Goal: Obtain resource: Download file/media

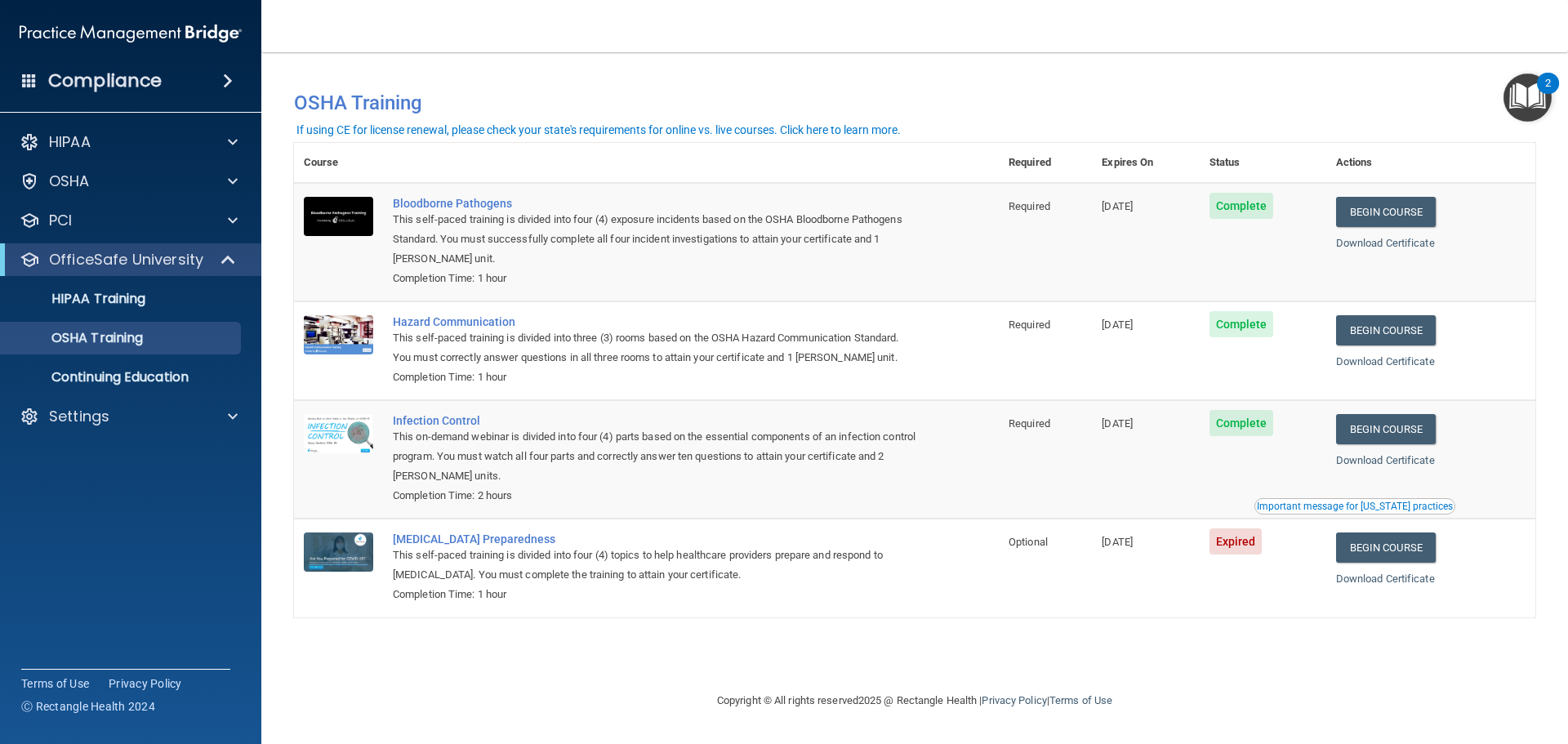
click at [88, 78] on h4 "Compliance" at bounding box center [105, 81] width 113 height 23
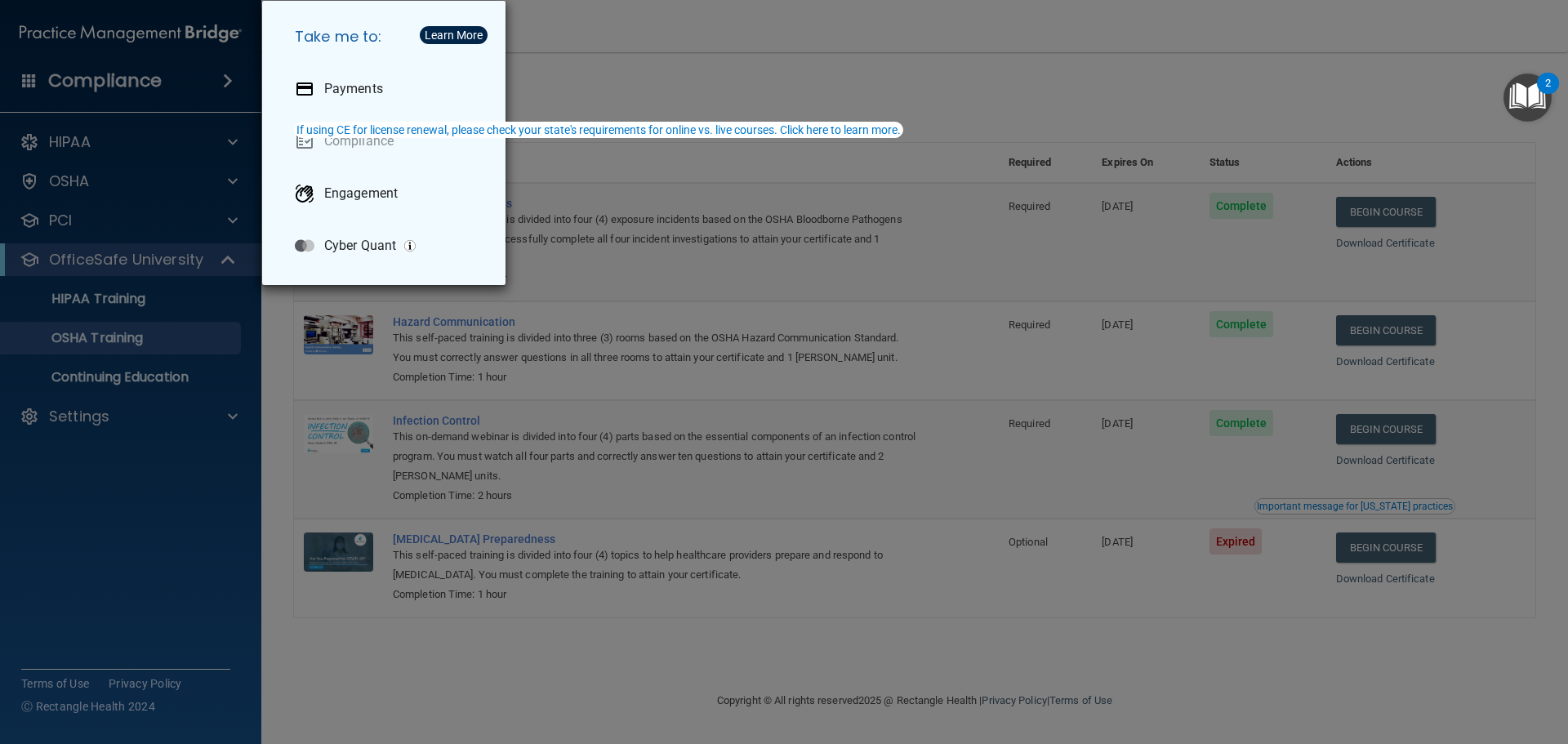
click at [112, 265] on div "Take me to: Payments Compliance Engagement Cyber Quant" at bounding box center [784, 372] width 1568 height 744
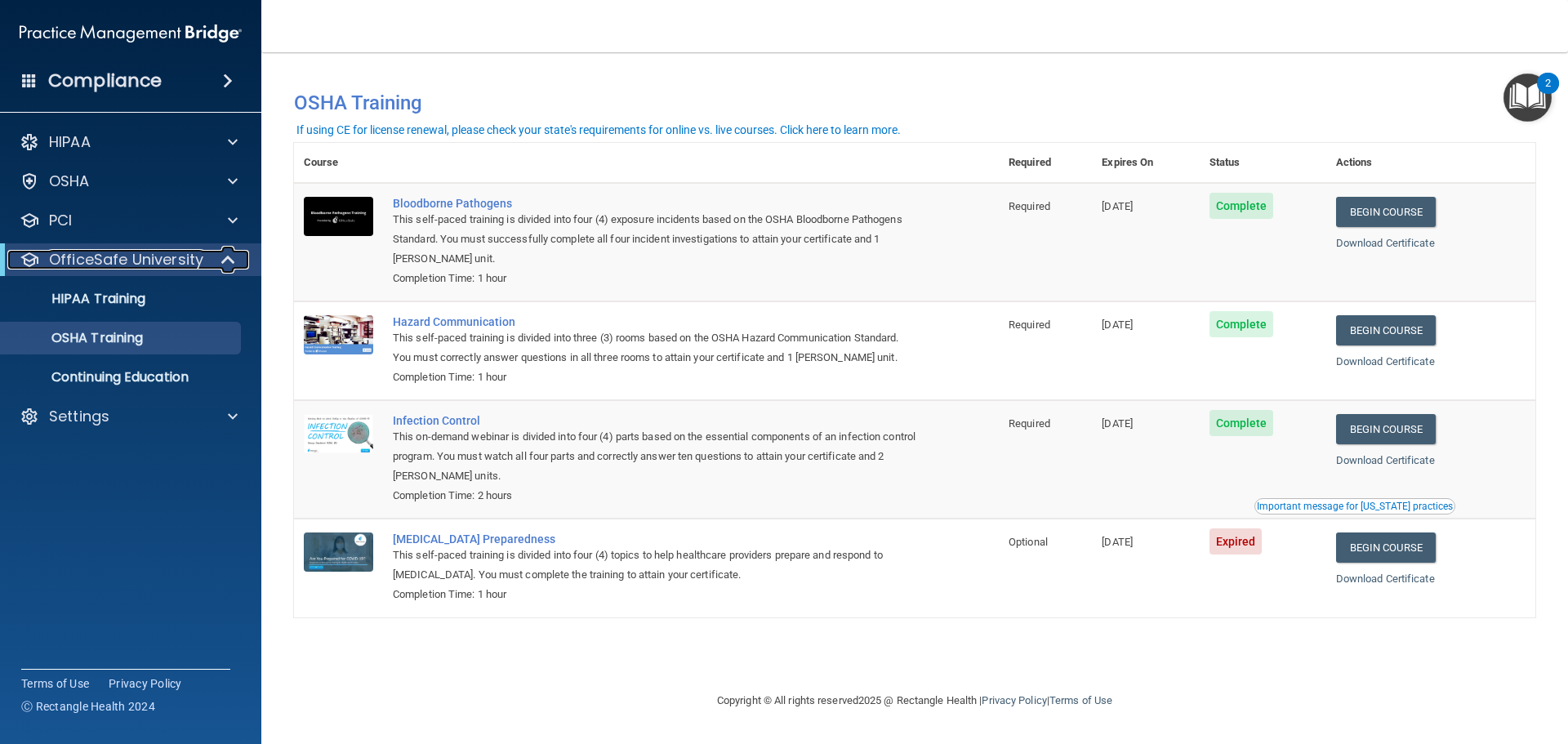
click at [119, 250] on p "OfficeSafe University" at bounding box center [126, 259] width 155 height 19
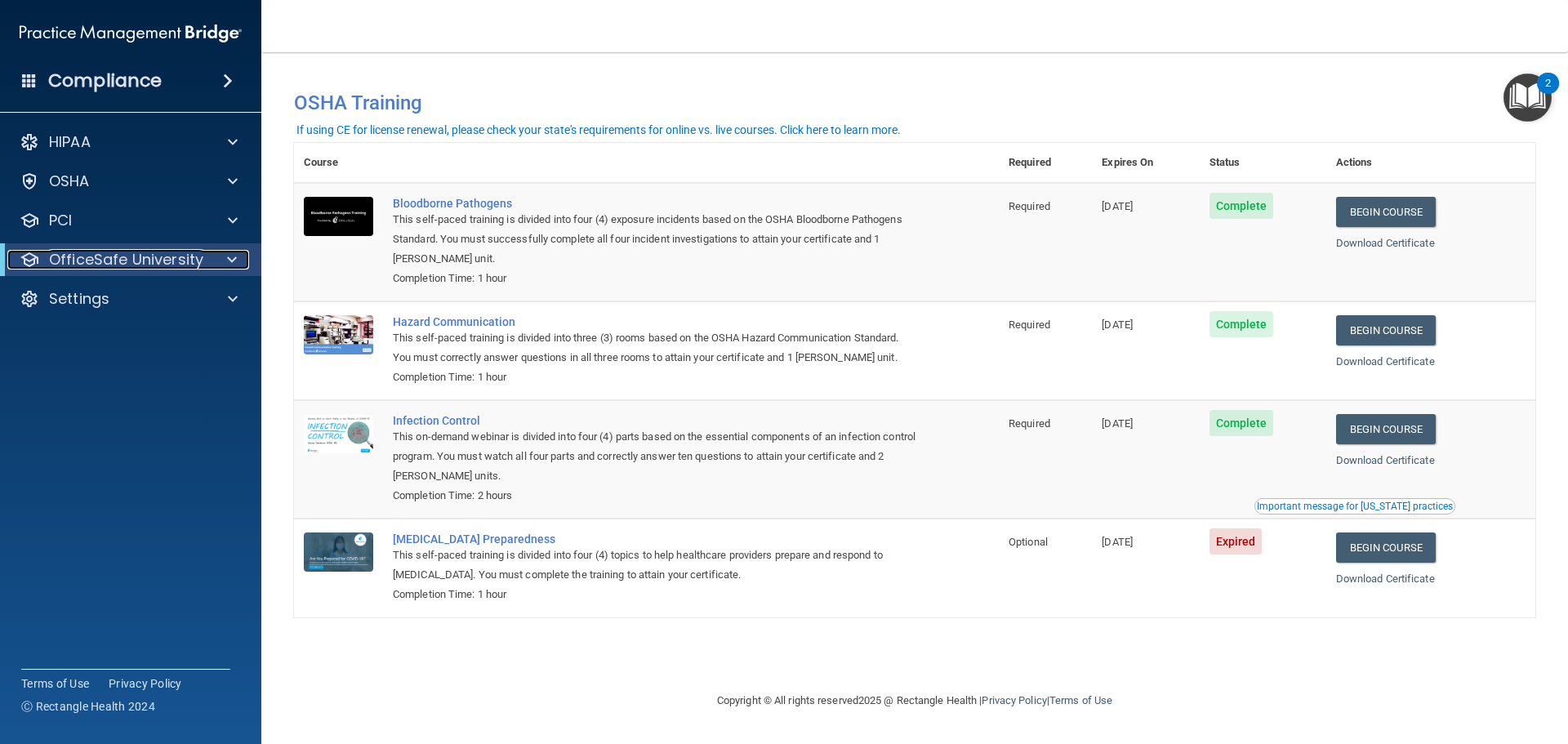
click at [142, 264] on p "OfficeSafe University" at bounding box center [126, 259] width 155 height 19
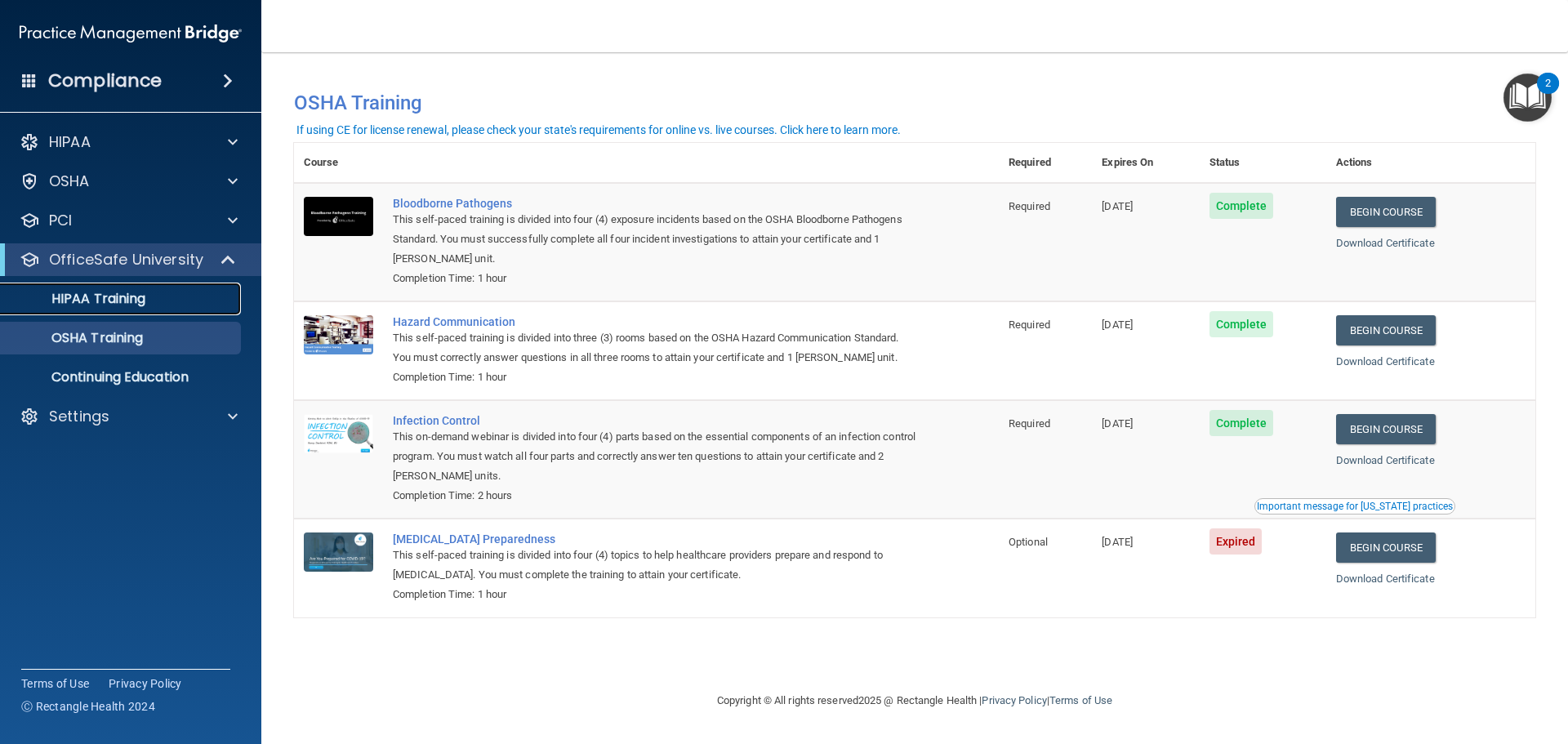
click at [92, 300] on p "HIPAA Training" at bounding box center [77, 299] width 134 height 17
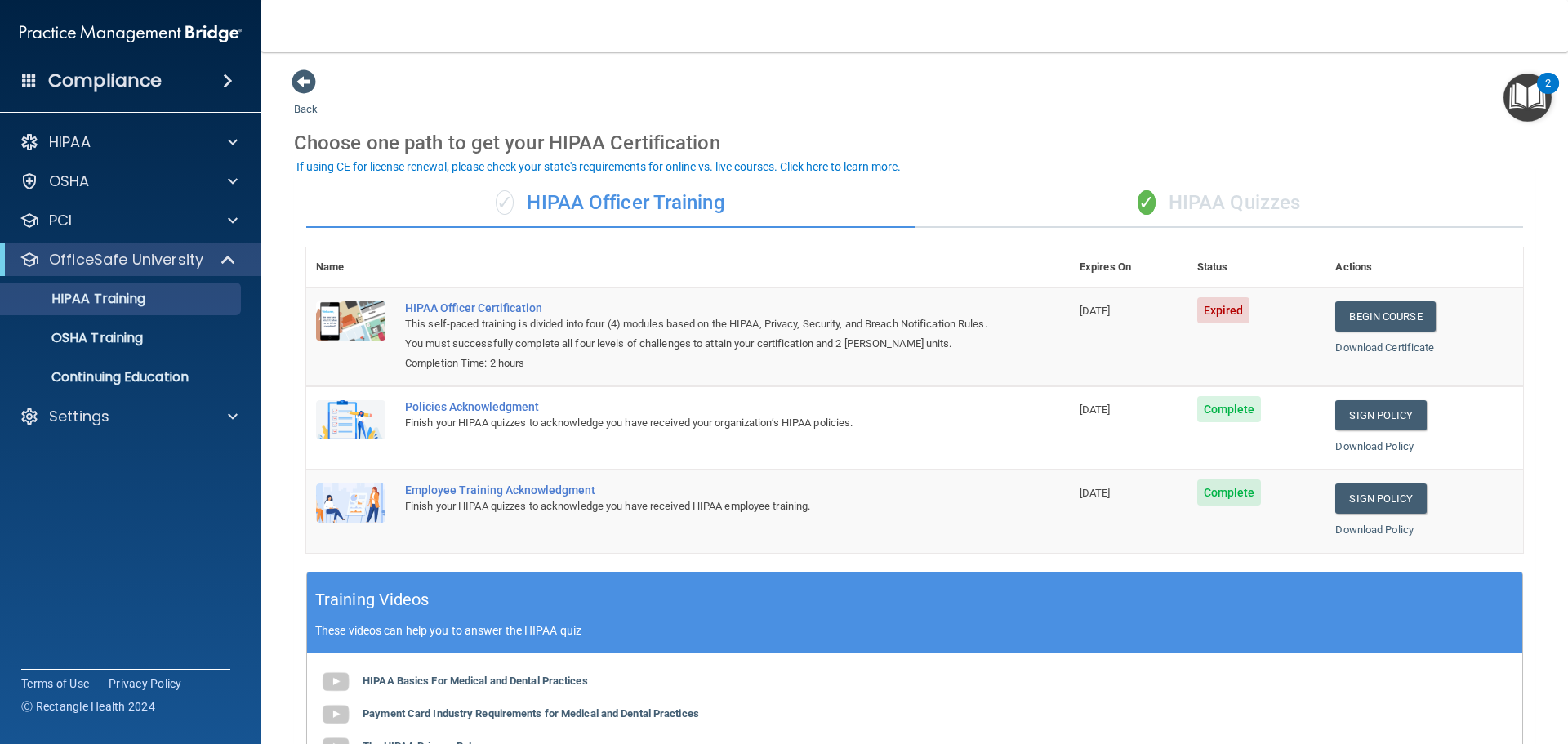
click at [646, 205] on div "✓ HIPAA Officer Training" at bounding box center [611, 204] width 609 height 49
click at [1229, 206] on div "✓ HIPAA Quizzes" at bounding box center [1218, 204] width 609 height 49
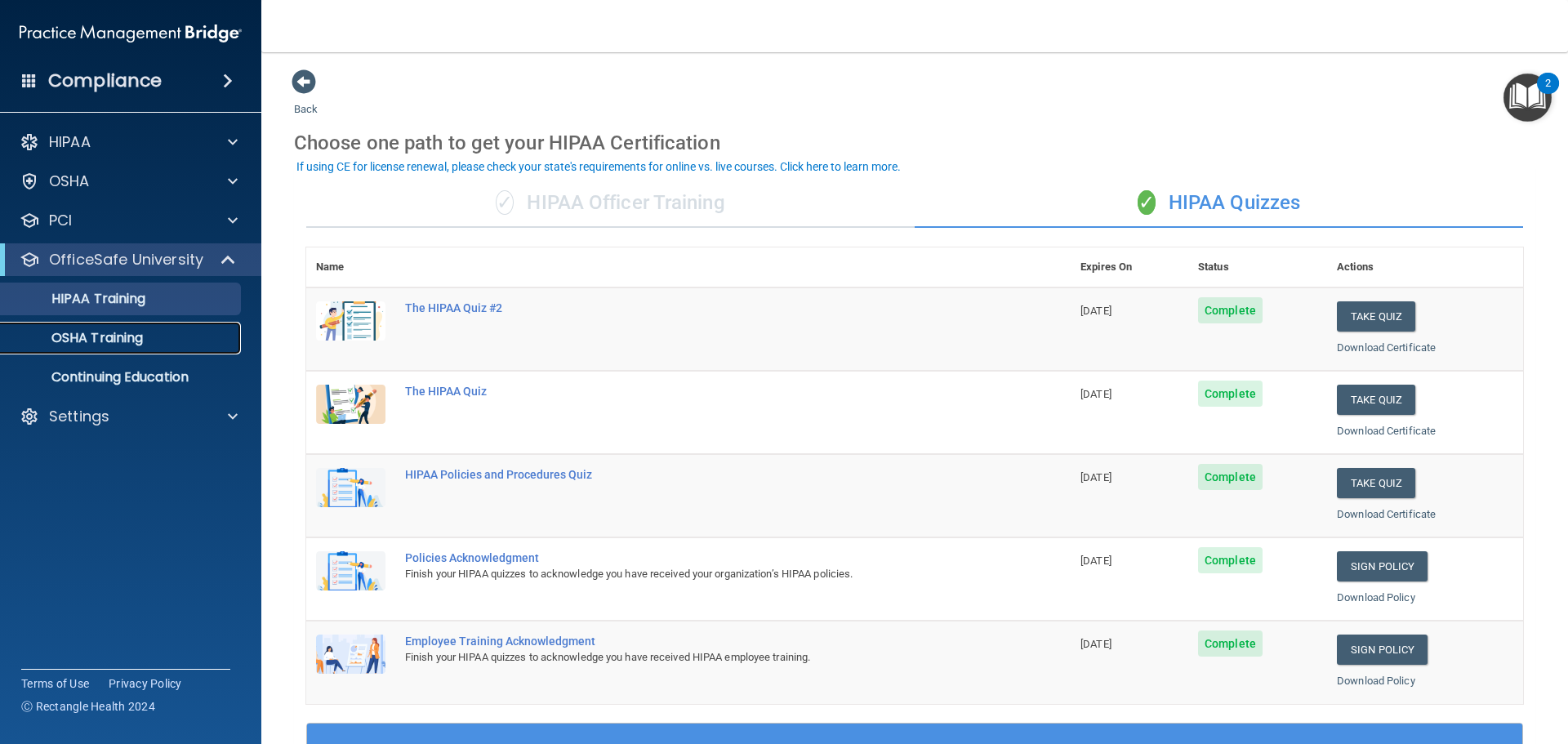
click at [129, 343] on p "OSHA Training" at bounding box center [76, 338] width 133 height 17
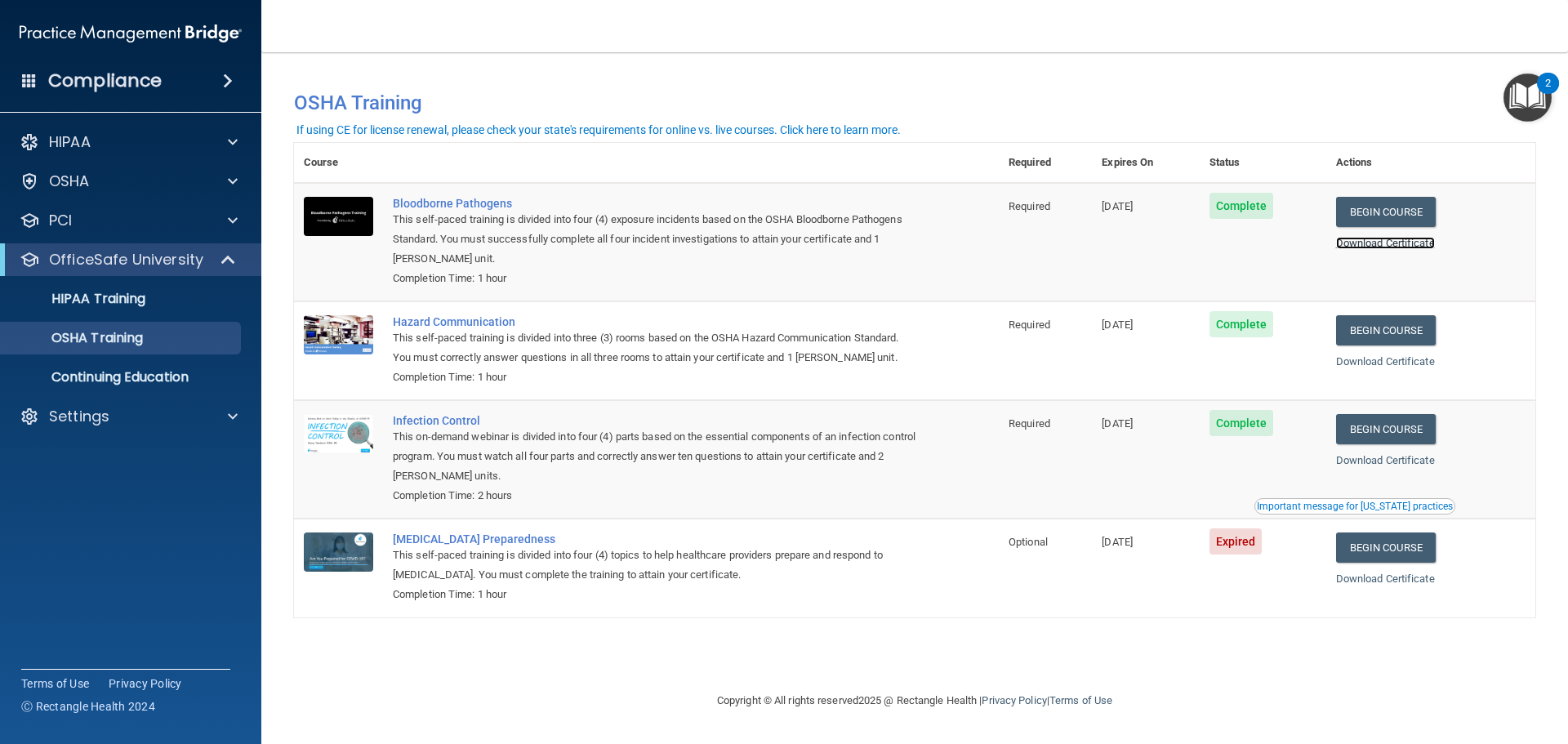
click at [1386, 240] on link "Download Certificate" at bounding box center [1385, 243] width 98 height 12
click at [1365, 364] on link "Download Certificate" at bounding box center [1385, 361] width 98 height 12
click at [1384, 463] on link "Download Certificate" at bounding box center [1385, 460] width 98 height 12
